Goal: Information Seeking & Learning: Compare options

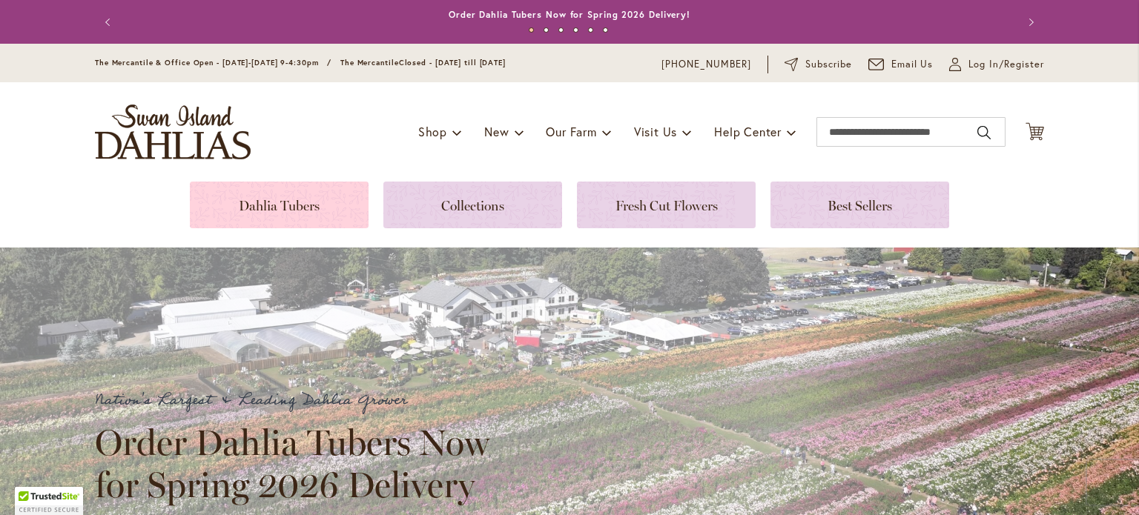
click at [300, 191] on link at bounding box center [279, 205] width 179 height 47
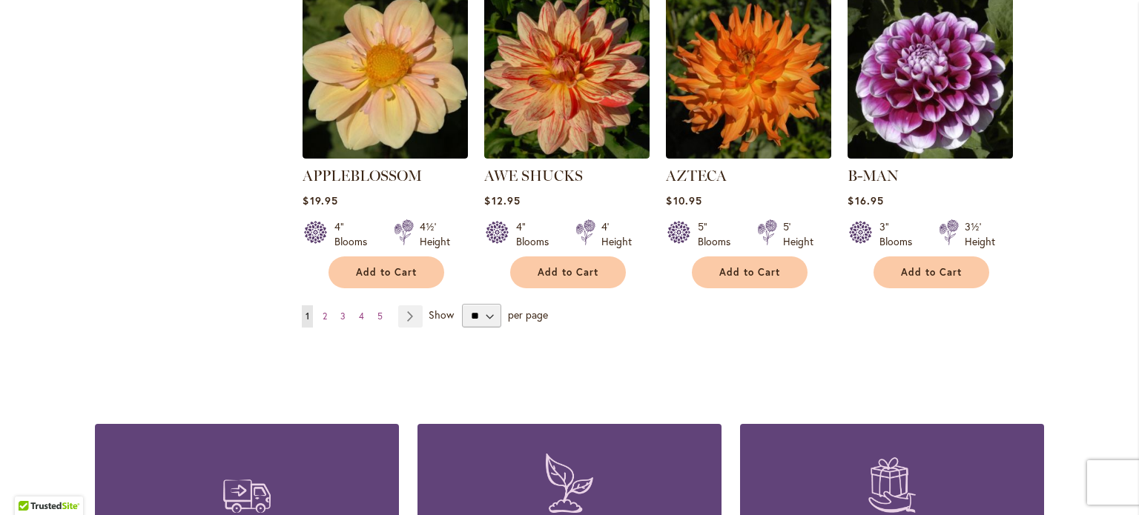
scroll to position [1308, 0]
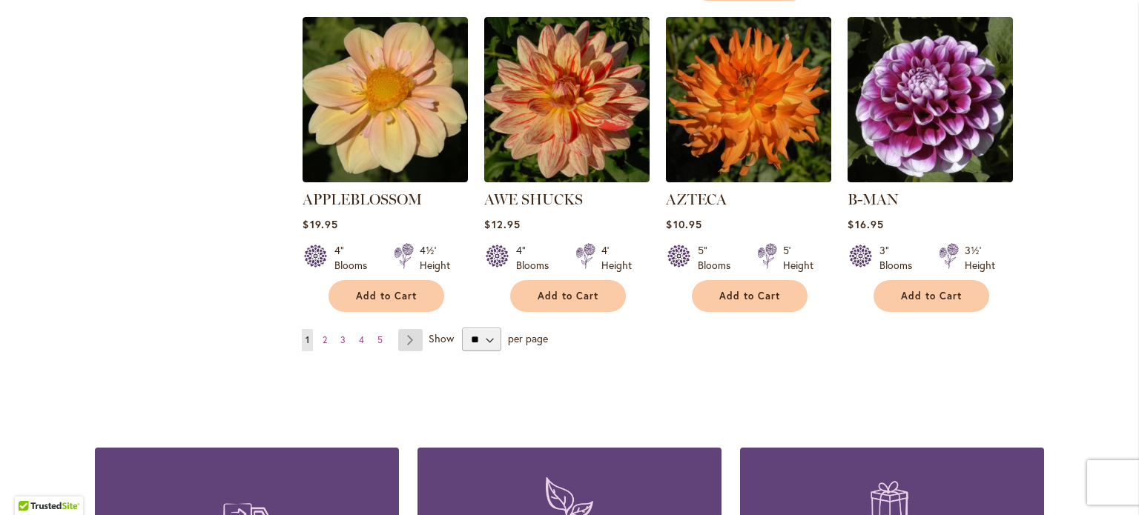
click at [404, 329] on link "Page Next" at bounding box center [410, 340] width 24 height 22
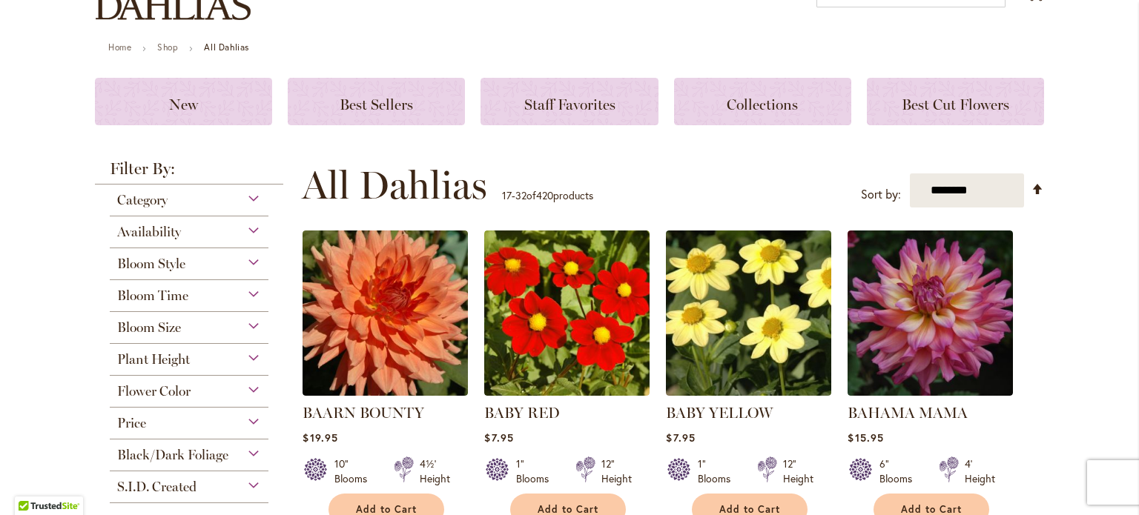
scroll to position [148, 0]
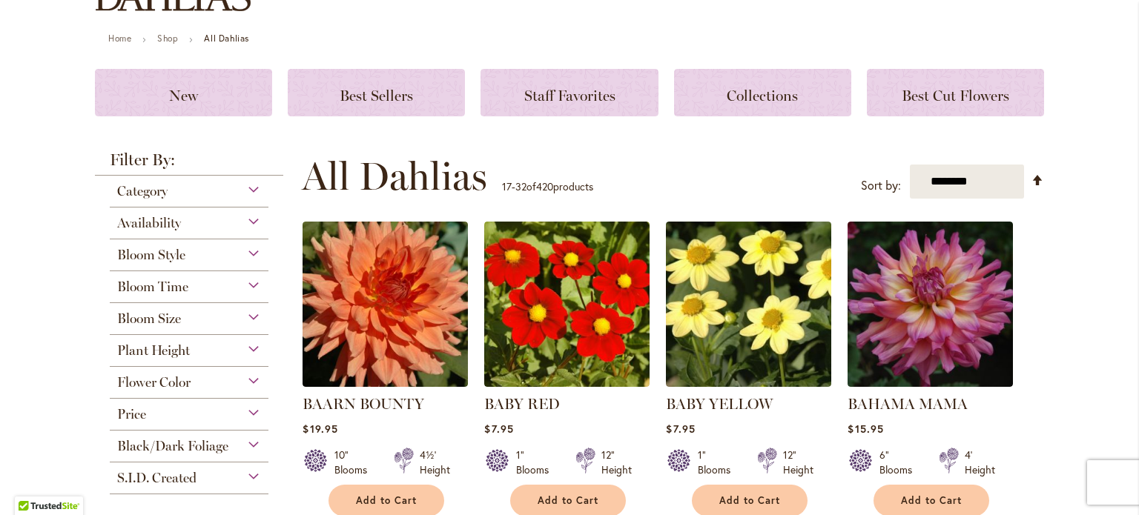
click at [251, 316] on div "Bloom Size" at bounding box center [189, 315] width 159 height 24
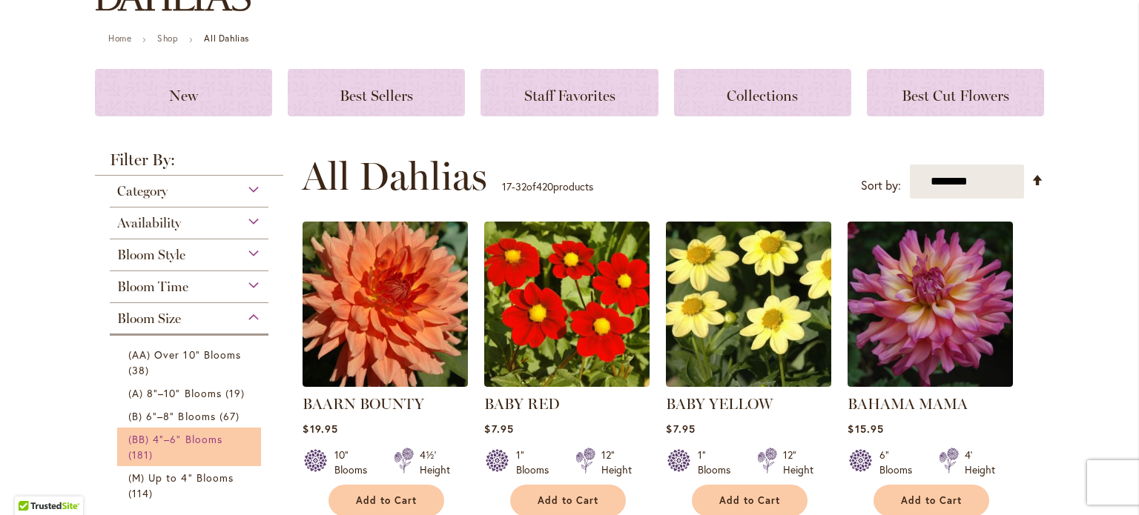
click at [205, 440] on span "(BB) 4"–6" Blooms" at bounding box center [175, 439] width 94 height 14
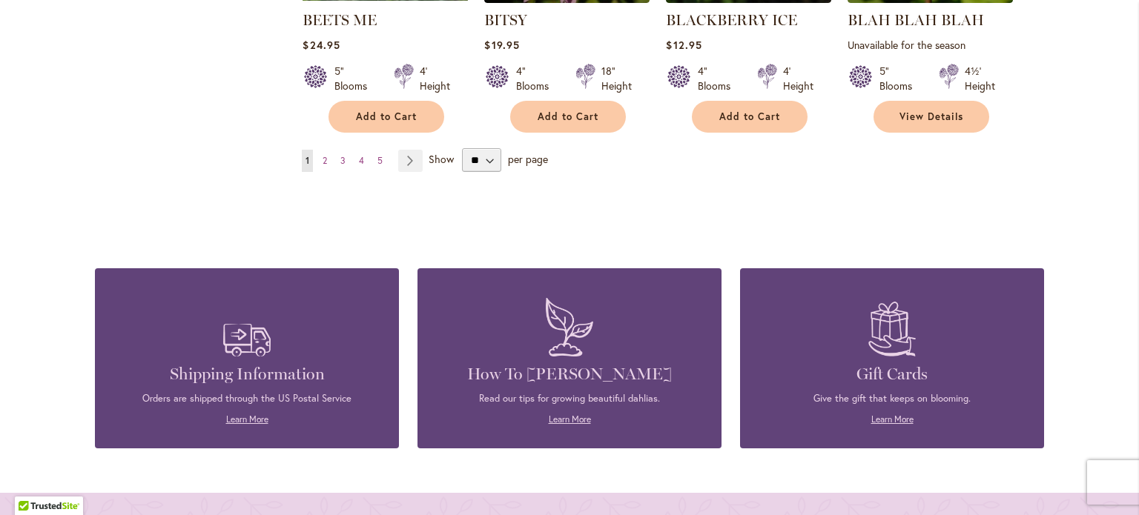
scroll to position [1341, 0]
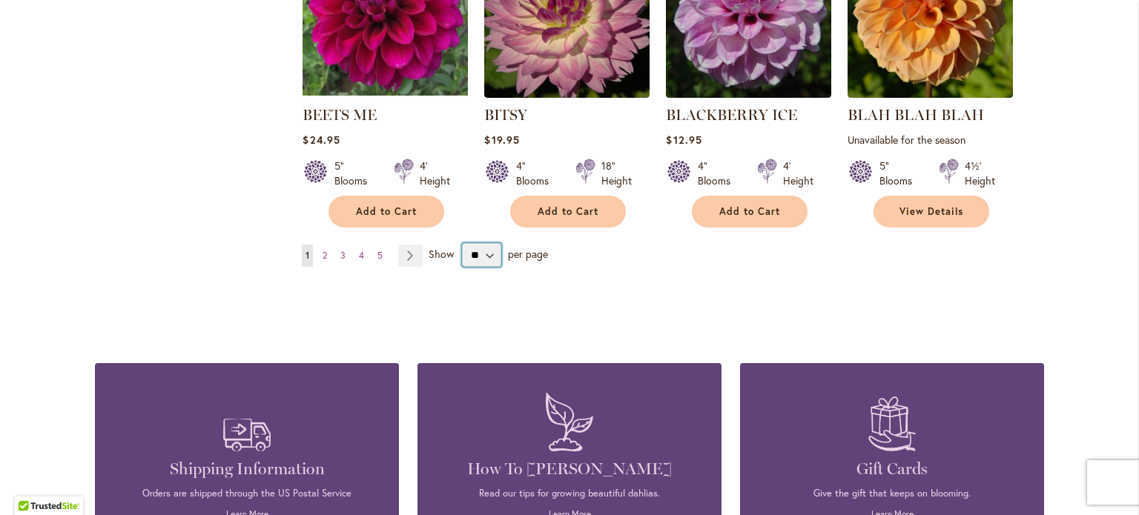
click at [483, 248] on select "** ** ** **" at bounding box center [481, 255] width 39 height 24
select select "**"
click at [462, 243] on select "** ** ** **" at bounding box center [481, 255] width 39 height 24
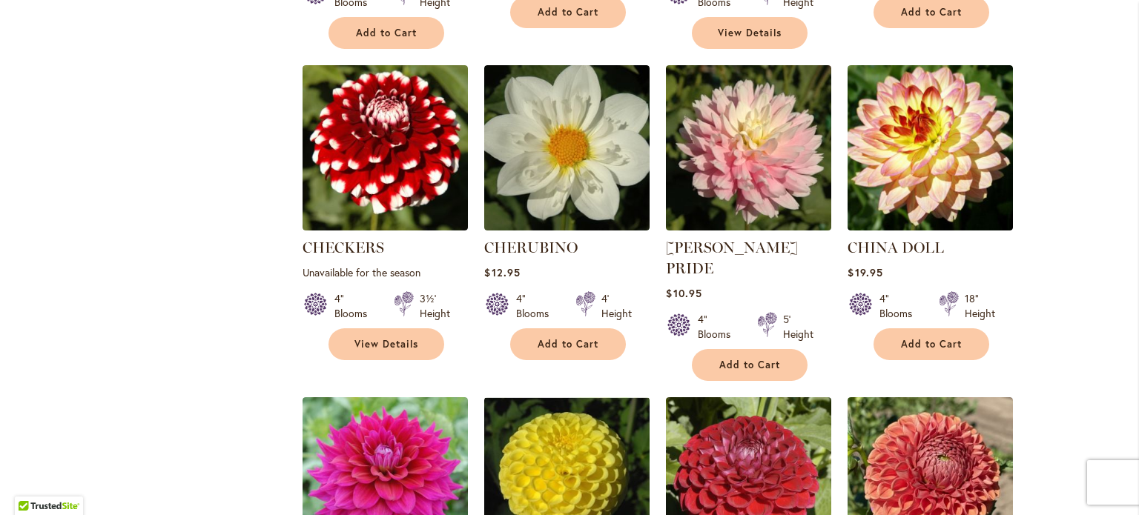
scroll to position [2489, 0]
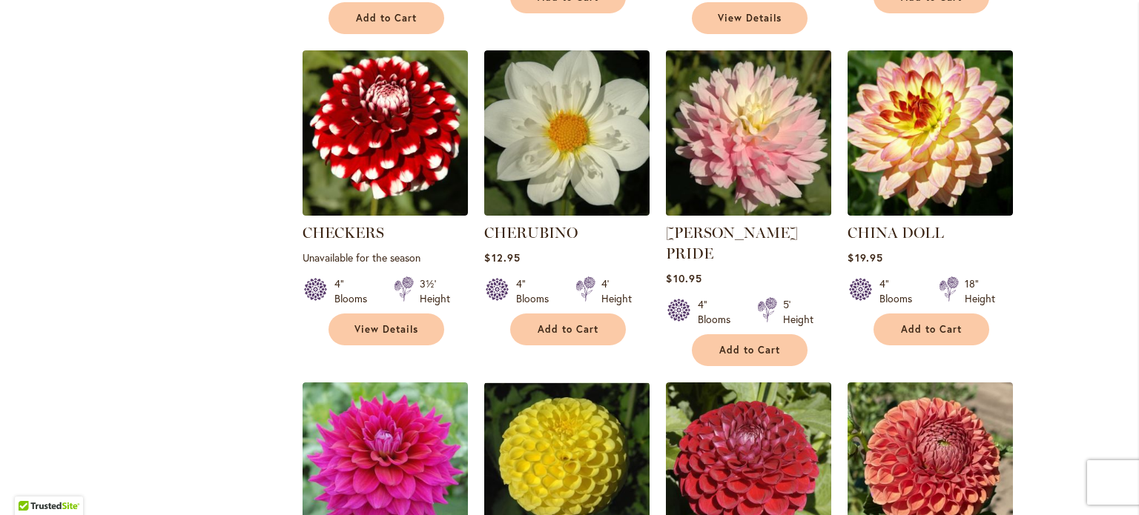
click at [736, 146] on img at bounding box center [749, 133] width 174 height 174
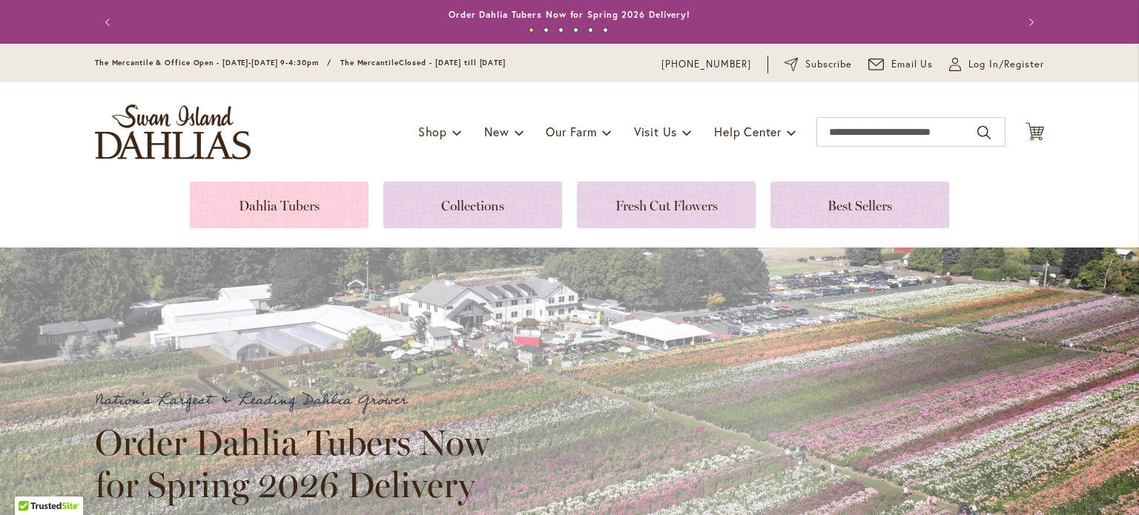
click at [251, 215] on link at bounding box center [279, 205] width 179 height 47
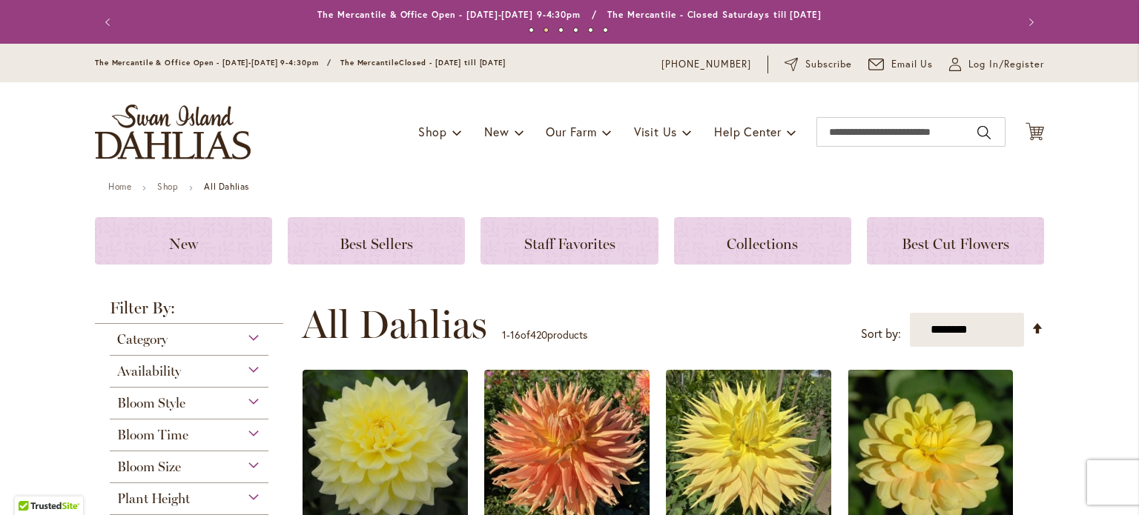
click at [194, 469] on div "Bloom Size" at bounding box center [189, 464] width 159 height 24
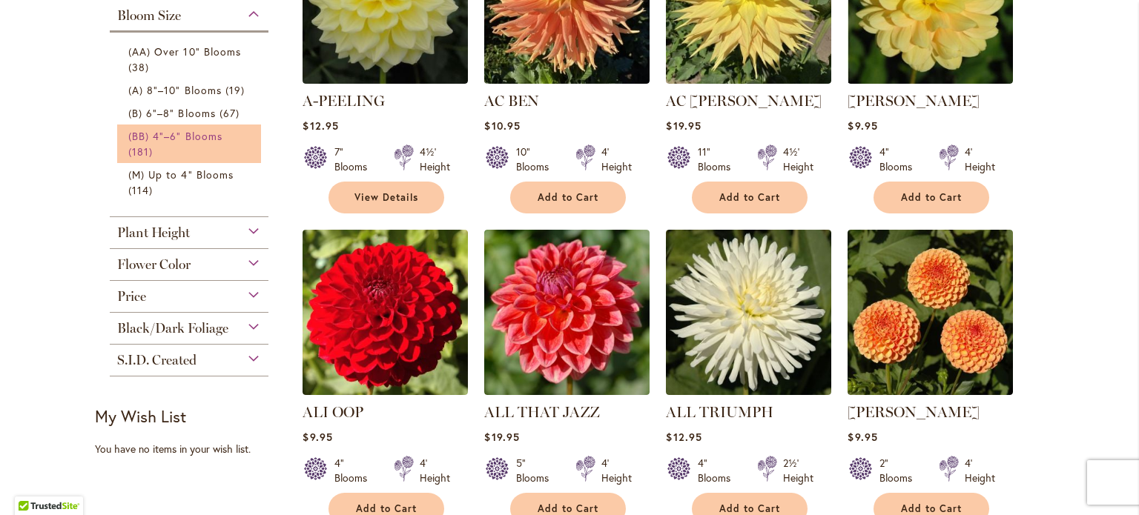
click at [154, 130] on span "(BB) 4"–6" Blooms" at bounding box center [175, 136] width 94 height 14
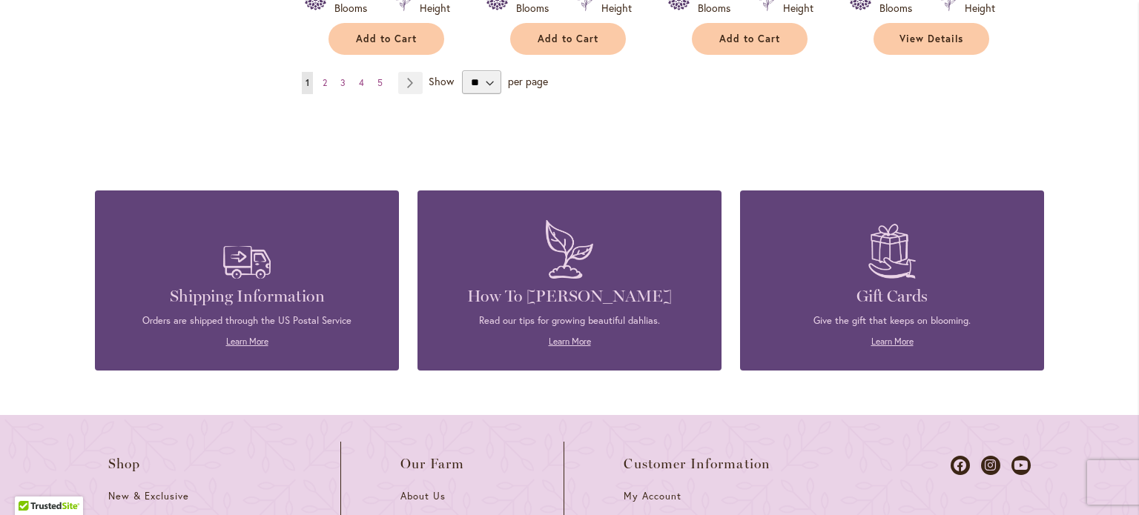
scroll to position [1519, 0]
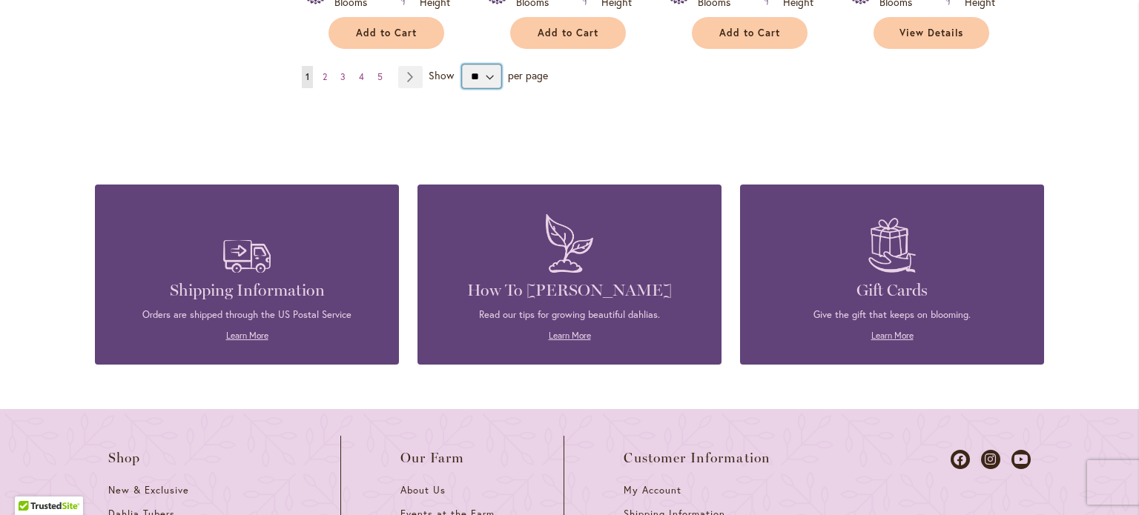
click at [485, 73] on select "** ** ** **" at bounding box center [481, 77] width 39 height 24
select select "**"
click at [462, 65] on select "** ** ** **" at bounding box center [481, 77] width 39 height 24
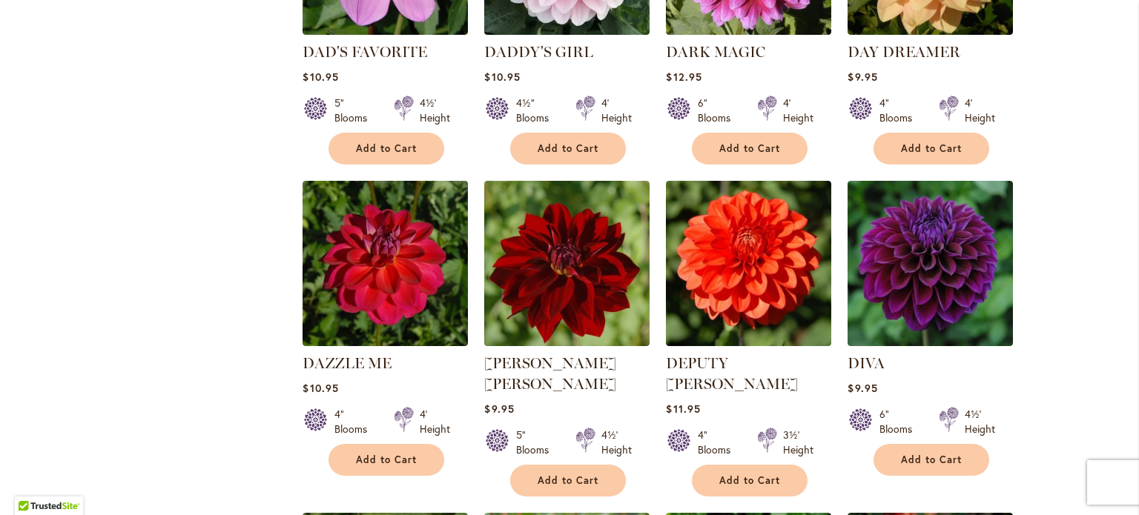
scroll to position [3645, 0]
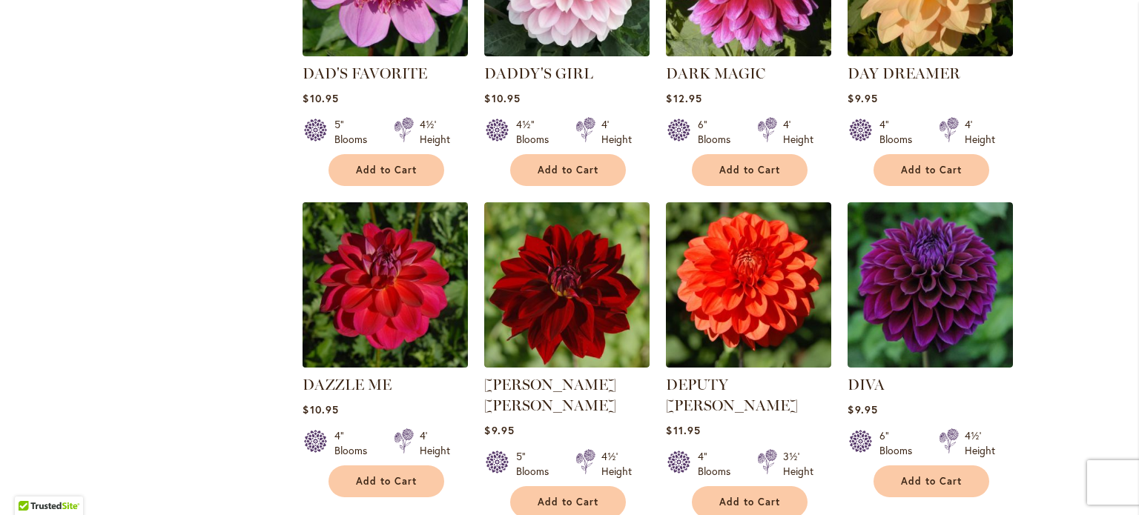
click at [354, 220] on img at bounding box center [386, 285] width 174 height 174
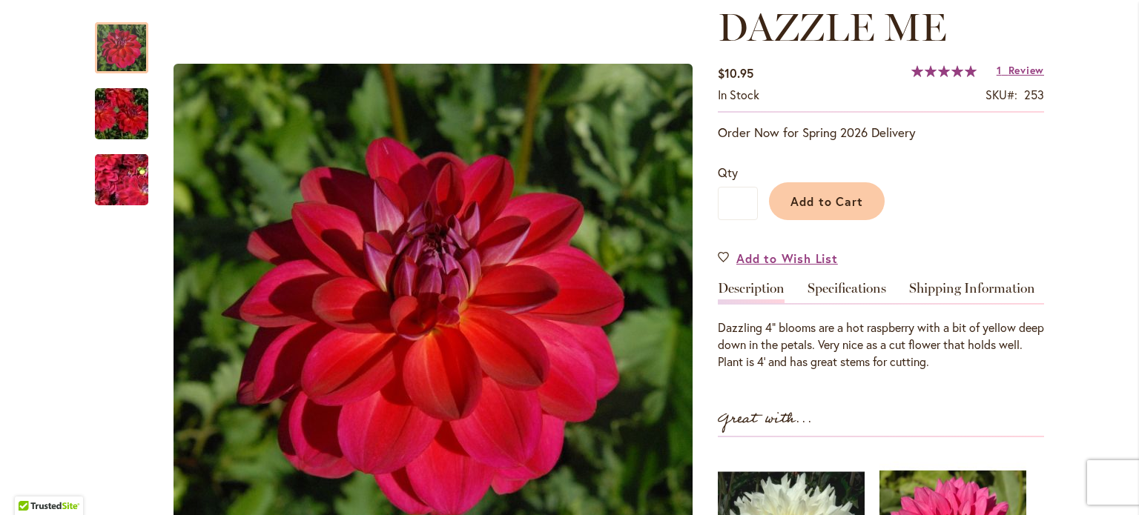
scroll to position [205, 0]
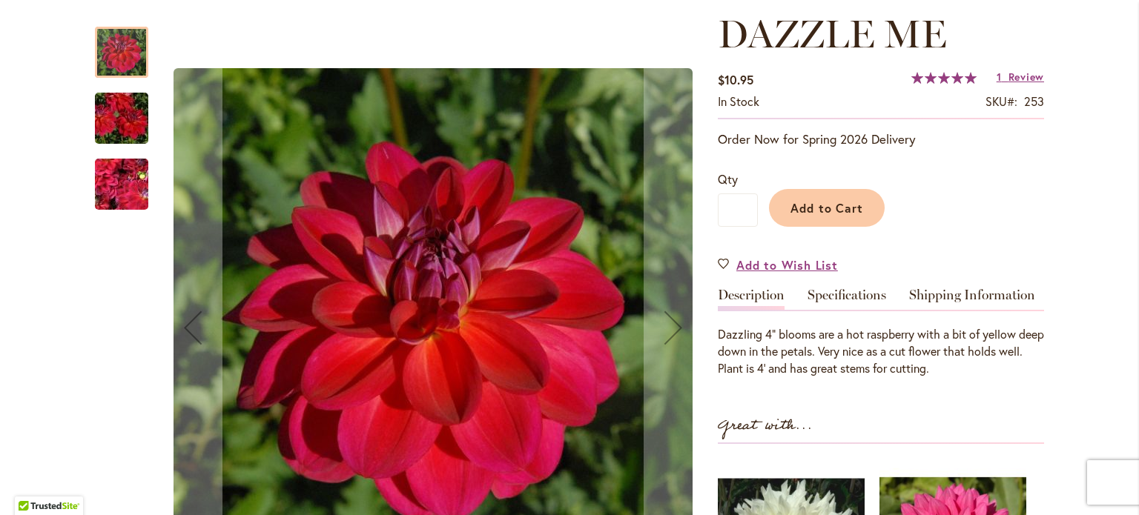
drag, startPoint x: 534, startPoint y: 305, endPoint x: 531, endPoint y: 291, distance: 14.4
click at [531, 291] on img "DAZZLE ME" at bounding box center [433, 327] width 519 height 519
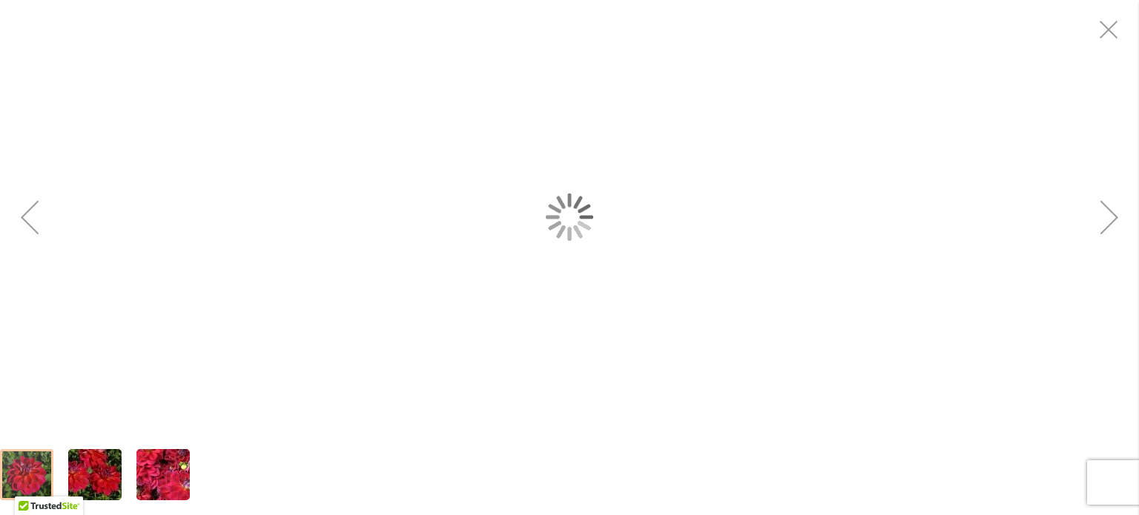
click at [531, 291] on div "DAZZLE ME" at bounding box center [569, 217] width 1139 height 435
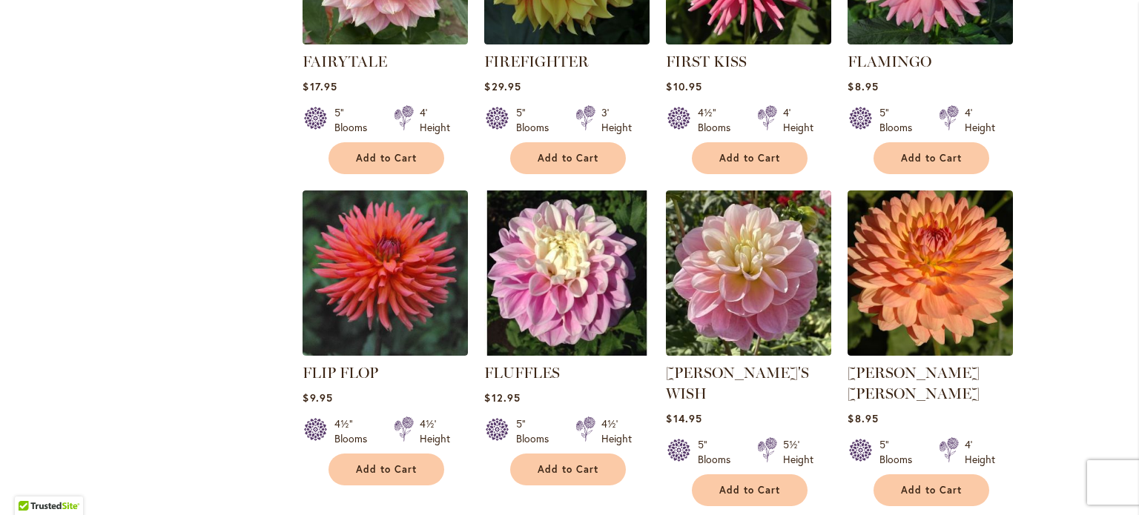
scroll to position [4953, 0]
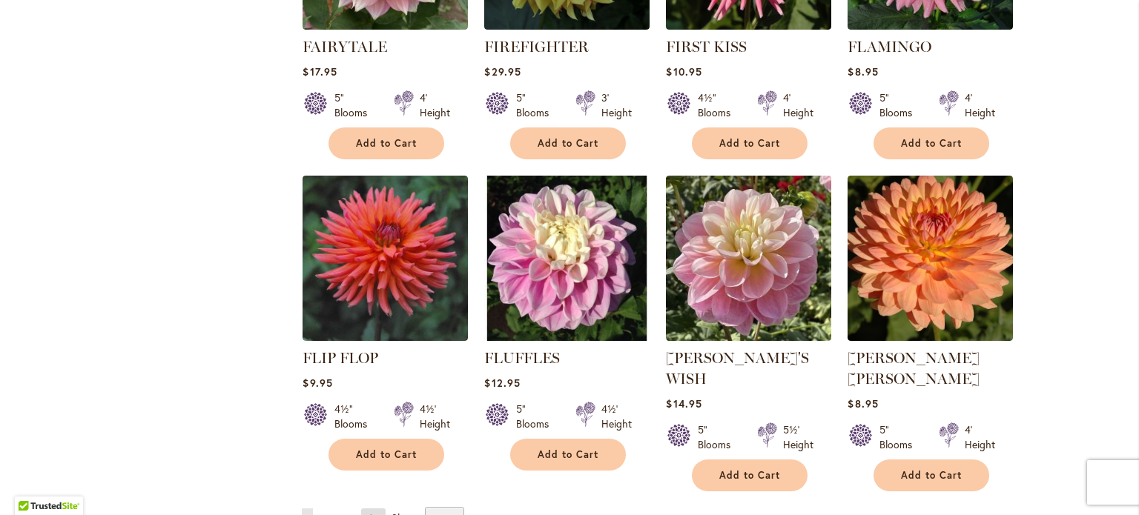
click at [369, 509] on link "Page Next" at bounding box center [373, 520] width 24 height 22
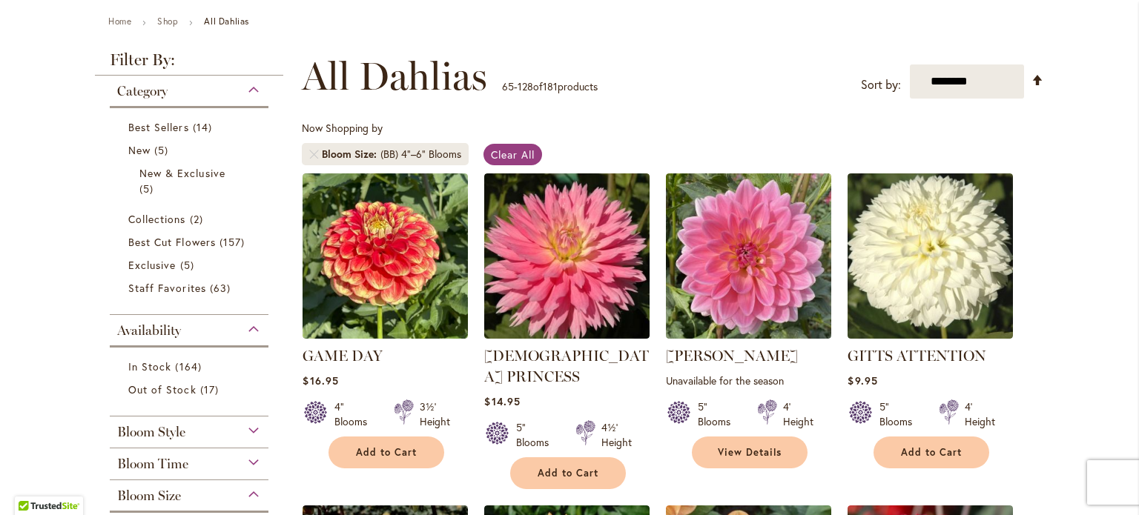
scroll to position [254, 0]
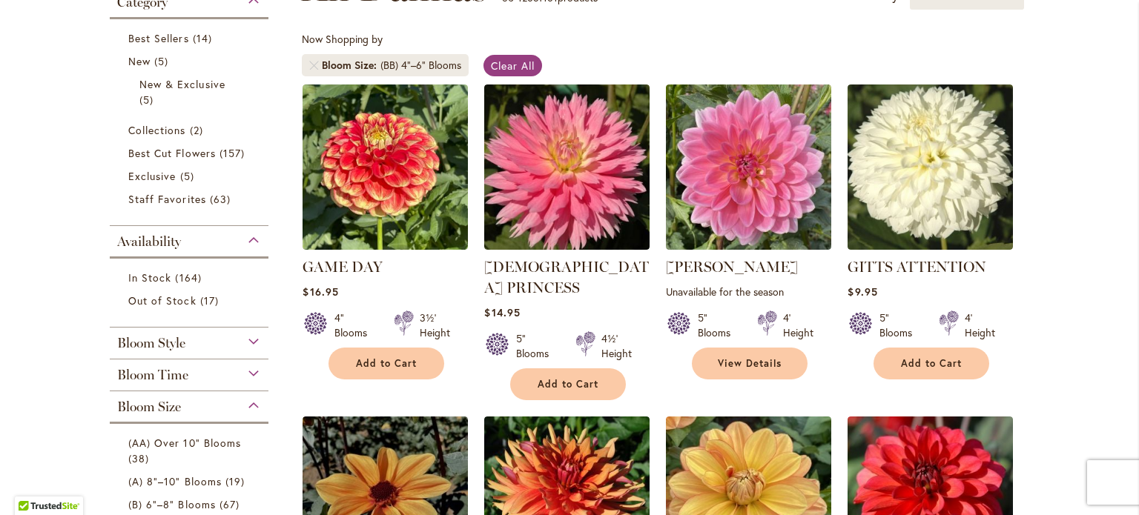
click at [226, 397] on div "Bloom Size" at bounding box center [189, 404] width 159 height 24
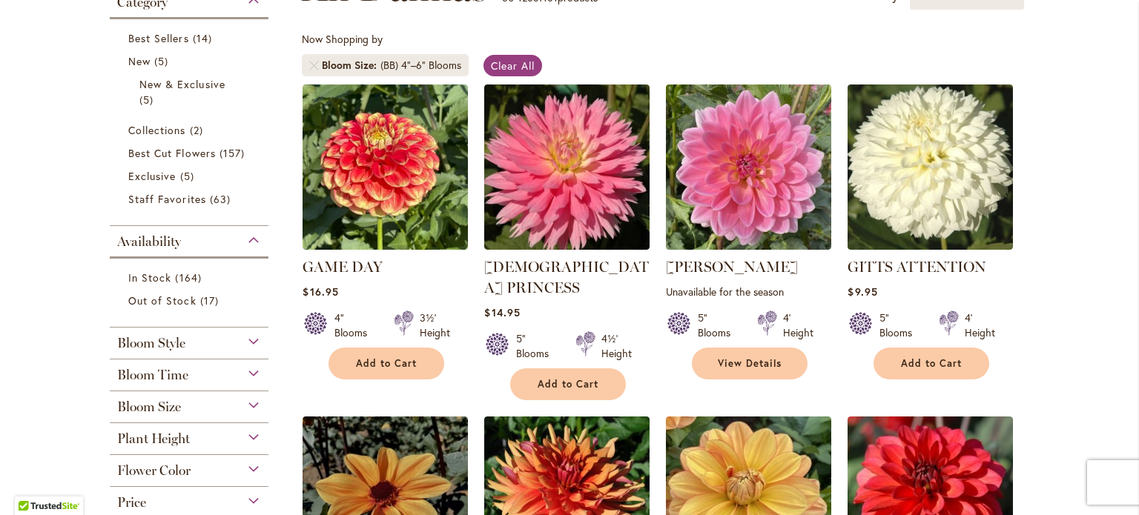
click at [245, 403] on div "Bloom Size" at bounding box center [189, 404] width 159 height 24
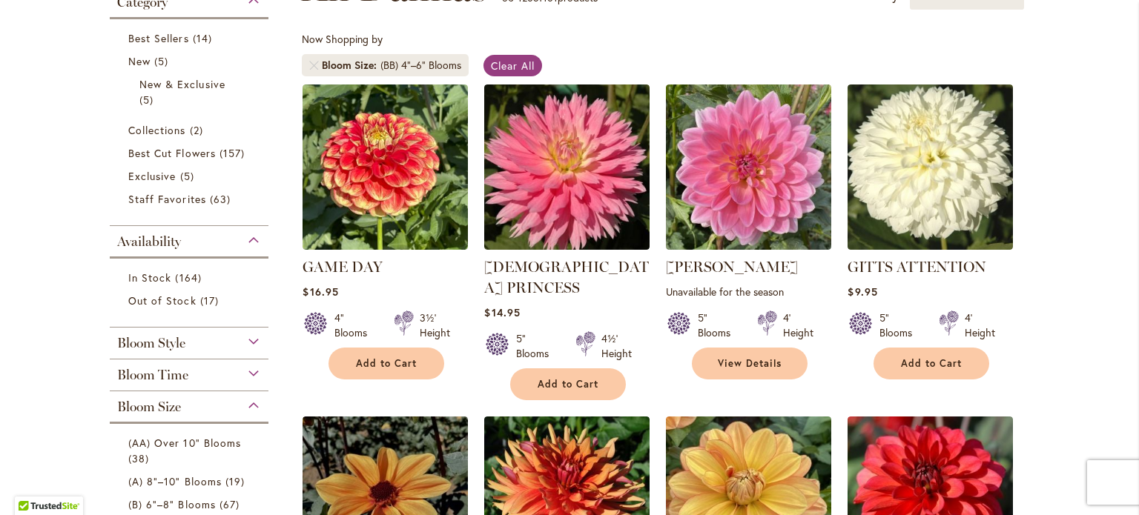
scroll to position [644, 0]
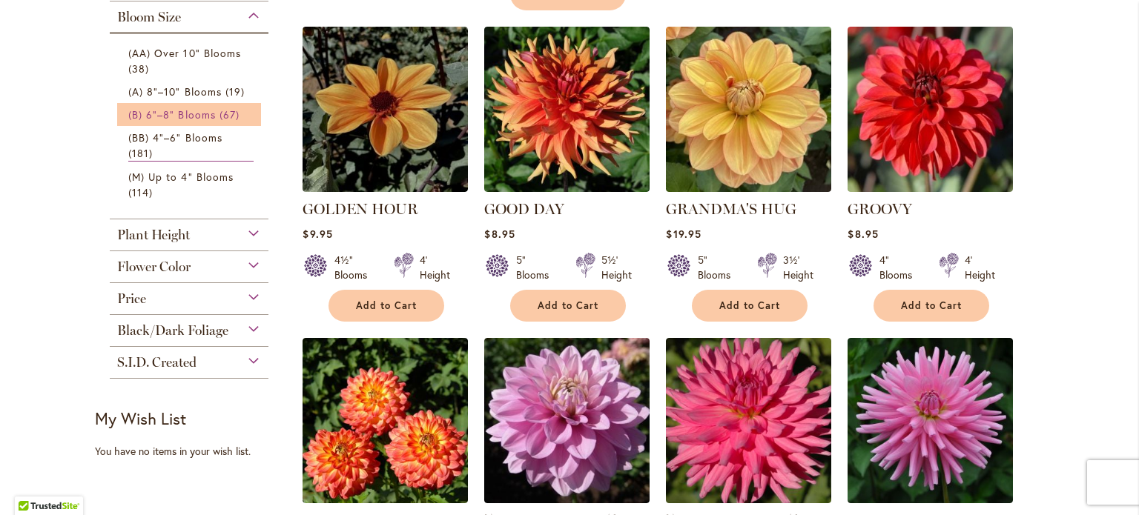
click at [178, 113] on span "(B) 6"–8" Blooms" at bounding box center [171, 115] width 87 height 14
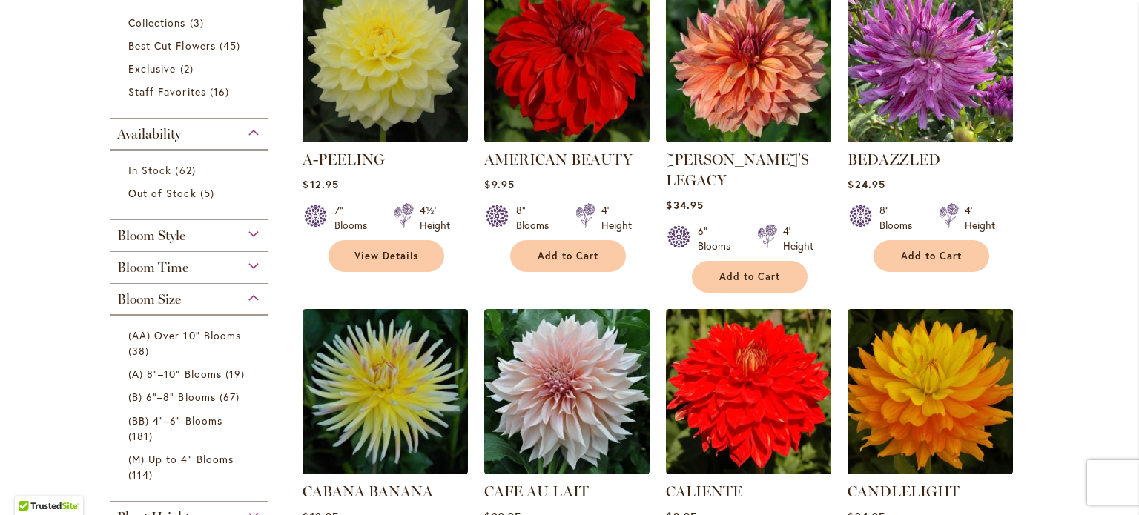
scroll to position [475, 0]
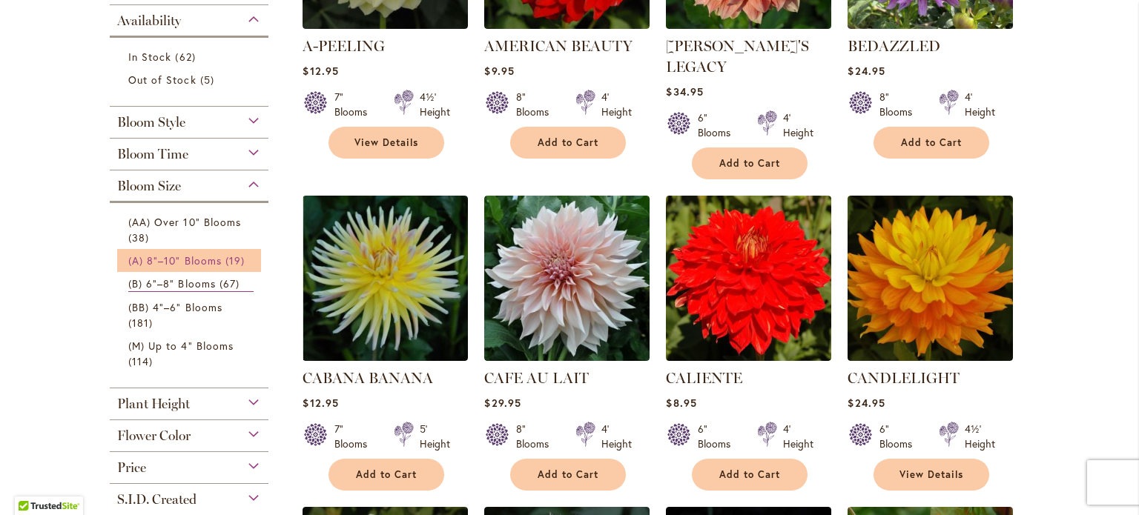
click at [190, 262] on span "(A) 8"–10" Blooms" at bounding box center [174, 261] width 93 height 14
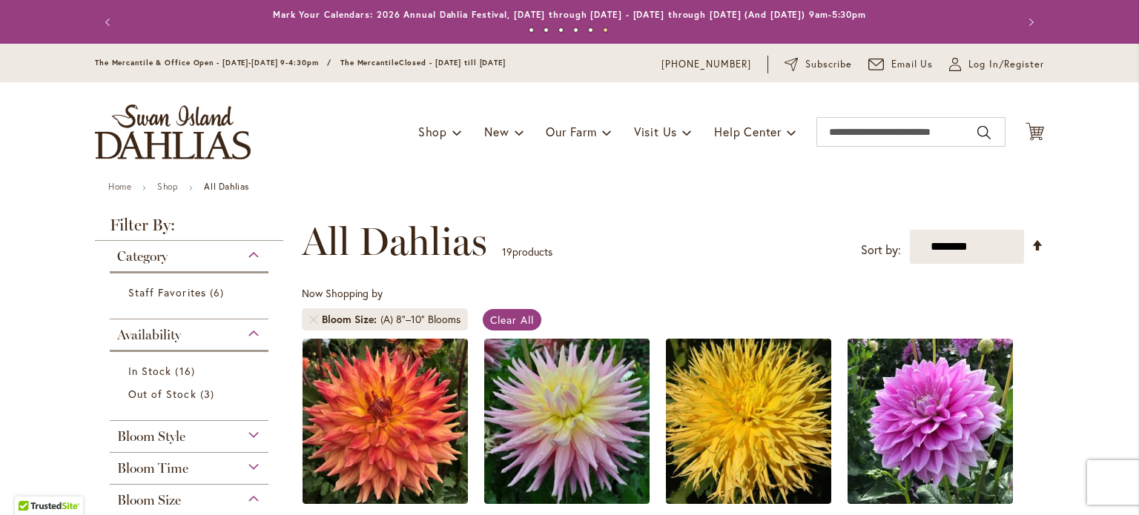
drag, startPoint x: 0, startPoint y: 0, endPoint x: 629, endPoint y: 165, distance: 650.2
click at [629, 165] on div "Toggle Nav Shop Dahlia Tubers Collections Fresh Cut Dahlias Gardening Supplies …" at bounding box center [569, 131] width 979 height 99
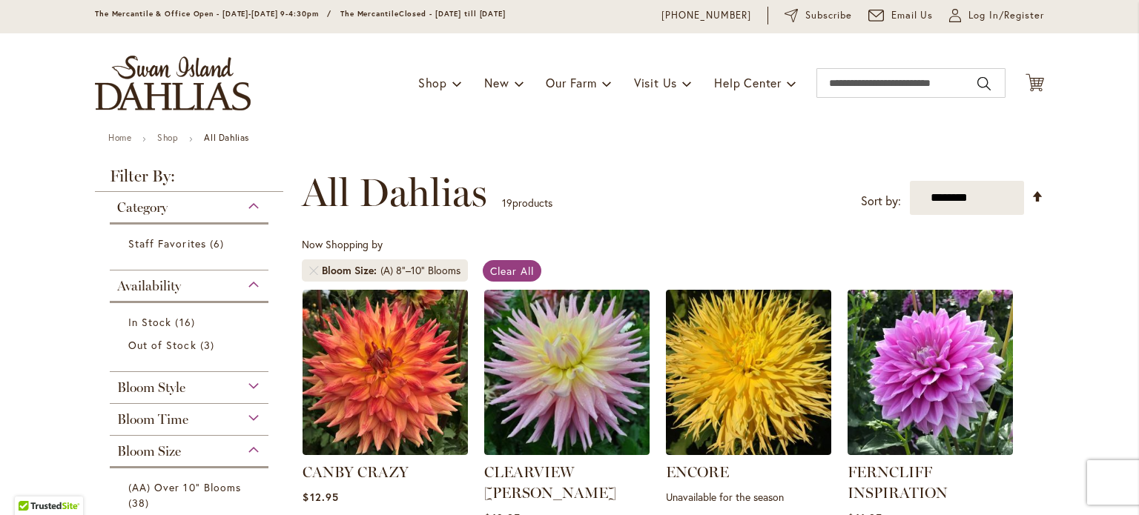
scroll to position [59, 0]
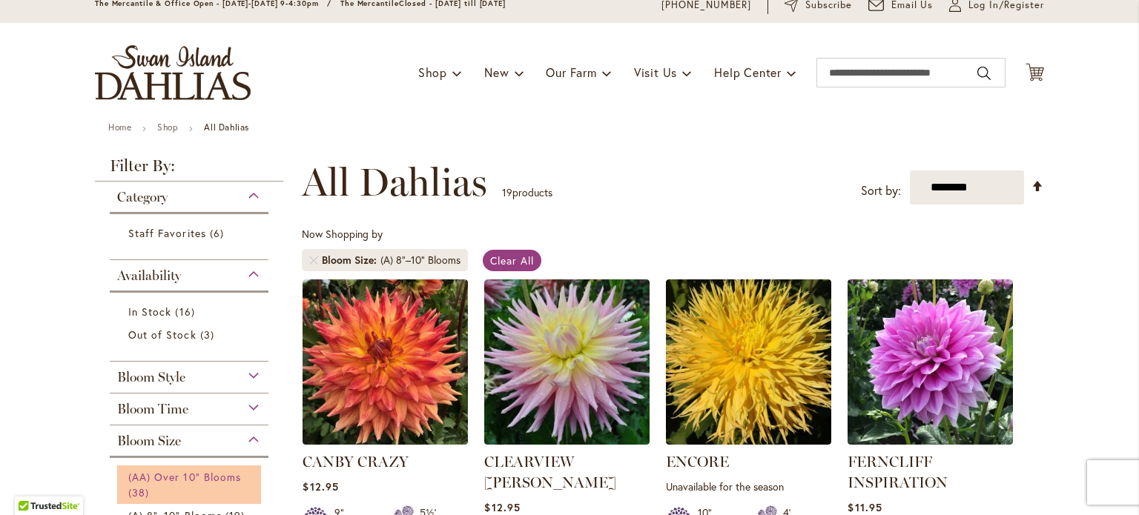
click at [199, 472] on span "(AA) Over 10" Blooms" at bounding box center [184, 477] width 113 height 14
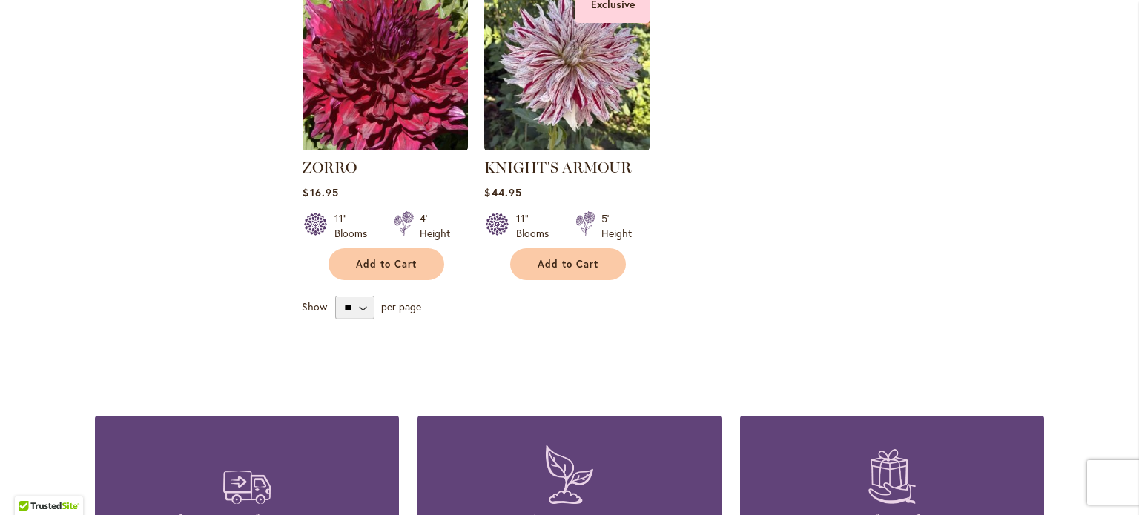
scroll to position [3209, 0]
